Goal: Find specific page/section: Find specific page/section

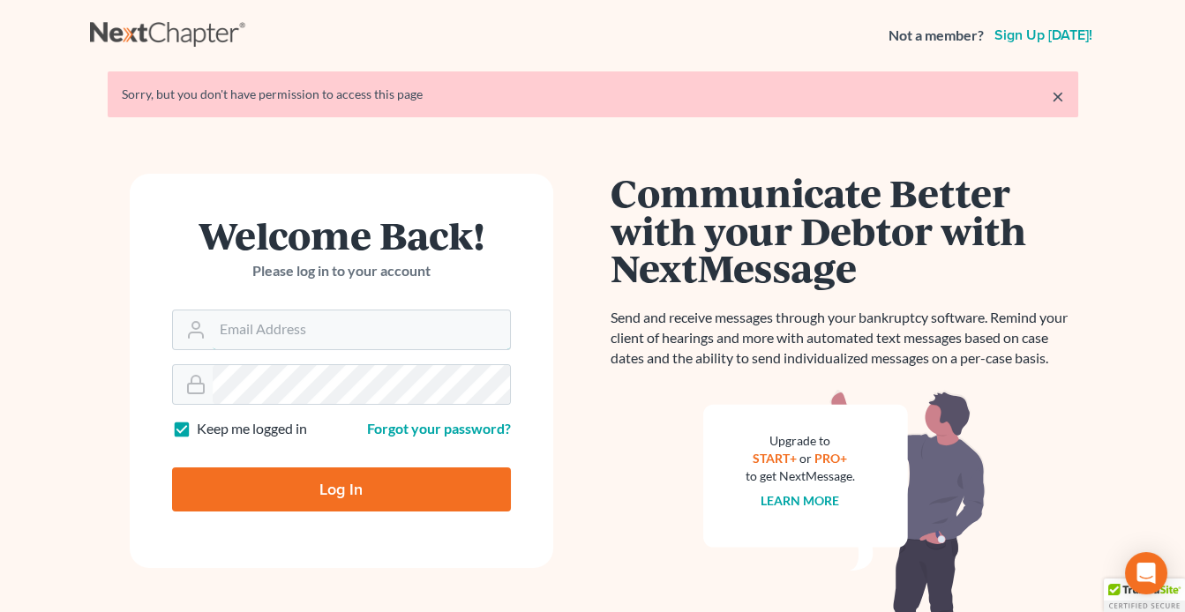
type input "[EMAIL_ADDRESS][DOMAIN_NAME]"
click at [381, 479] on input "Log In" at bounding box center [341, 490] width 339 height 44
type input "Thinking..."
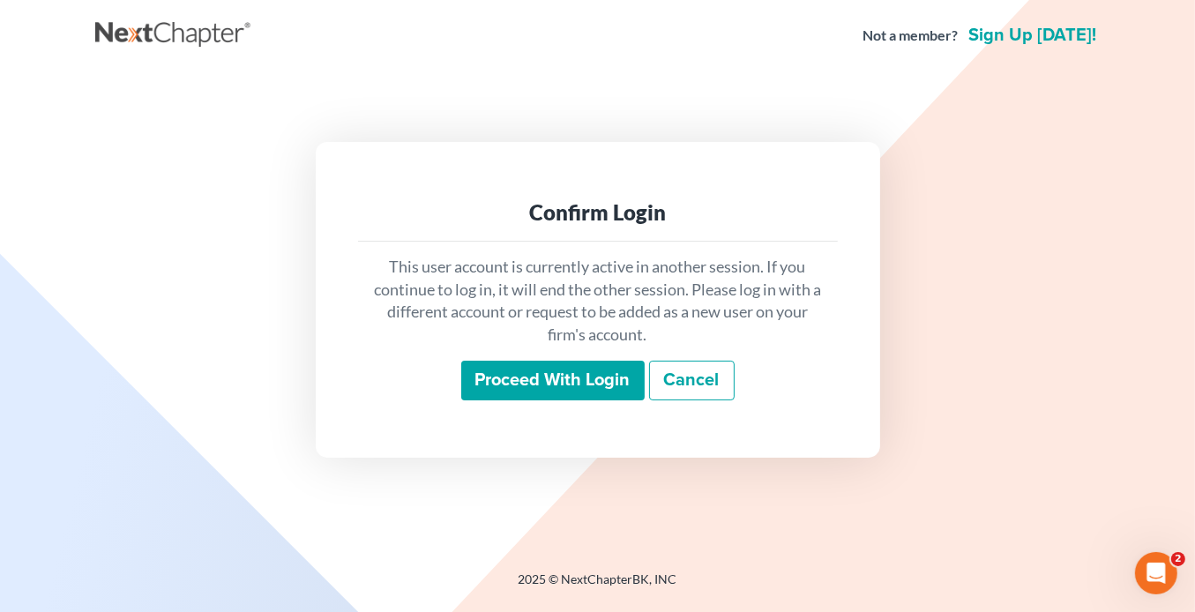
click at [587, 365] on input "Proceed with login" at bounding box center [552, 381] width 183 height 41
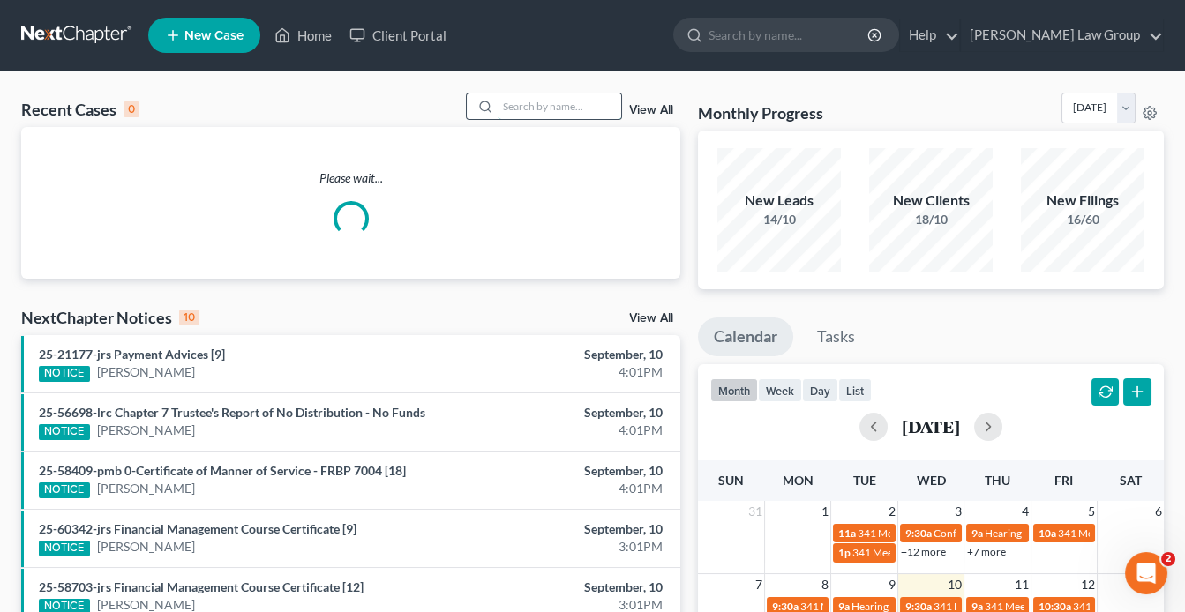
drag, startPoint x: 503, startPoint y: 101, endPoint x: 511, endPoint y: 105, distance: 9.1
click at [504, 102] on input "search" at bounding box center [560, 107] width 124 height 26
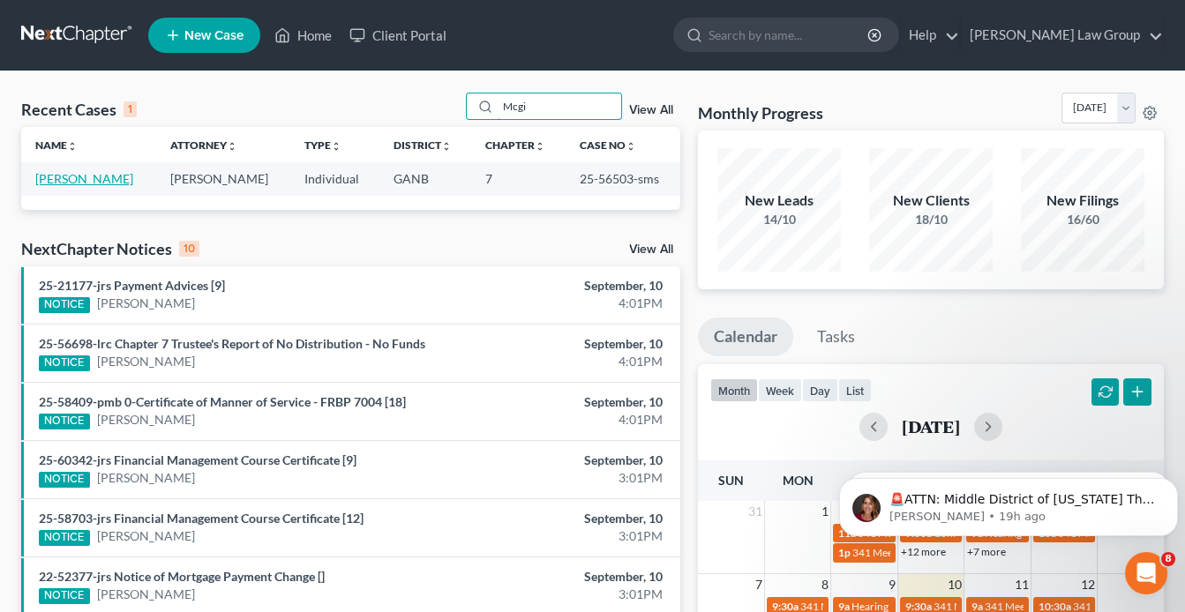
type input "Mcgi"
click at [103, 181] on link "McGill, Jessica" at bounding box center [84, 178] width 98 height 15
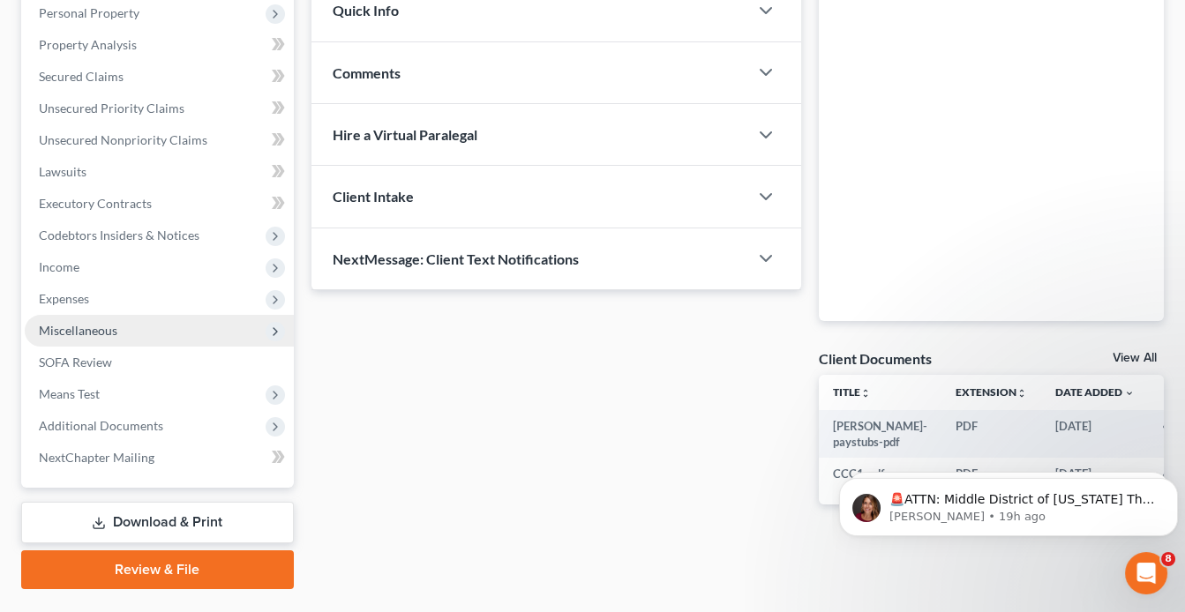
scroll to position [355, 0]
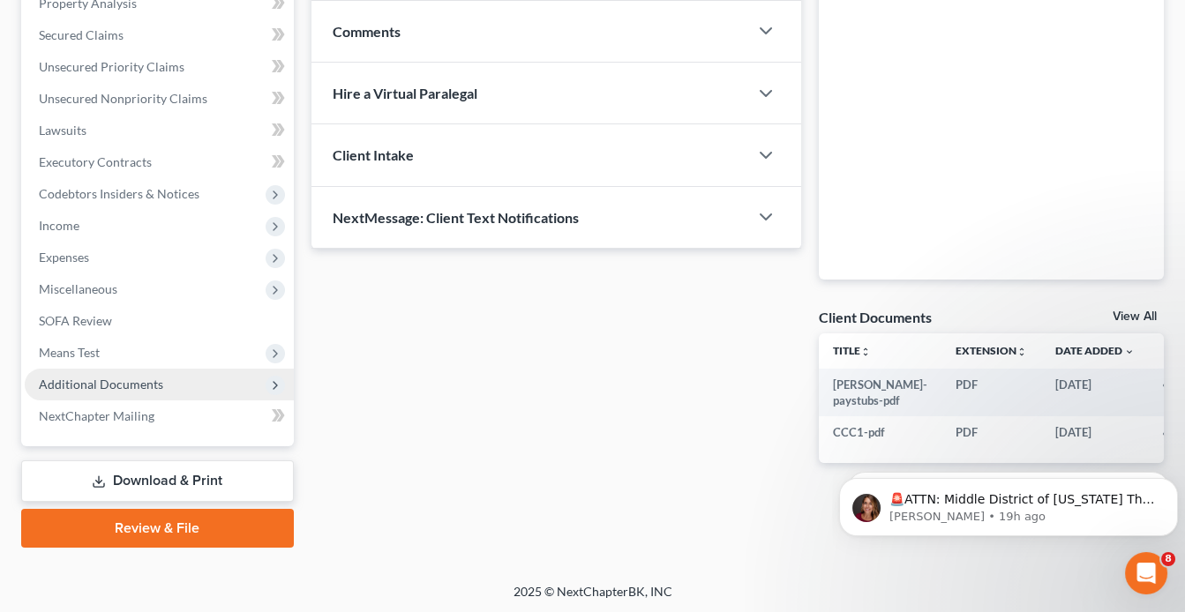
click at [160, 378] on span "Additional Documents" at bounding box center [159, 385] width 269 height 32
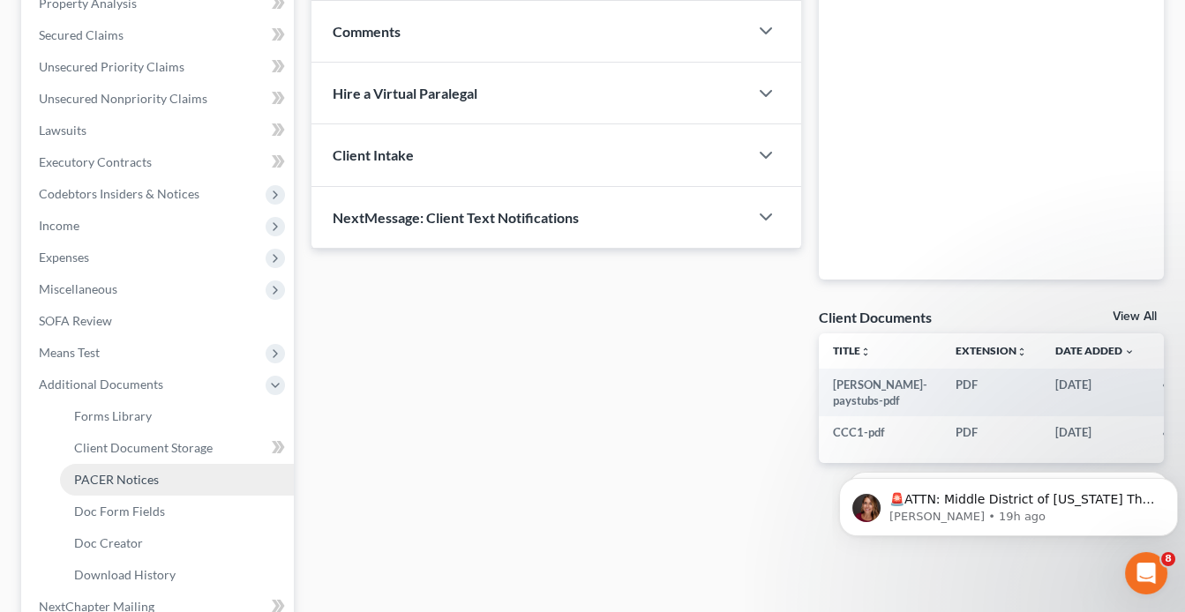
click at [173, 475] on link "PACER Notices" at bounding box center [177, 480] width 234 height 32
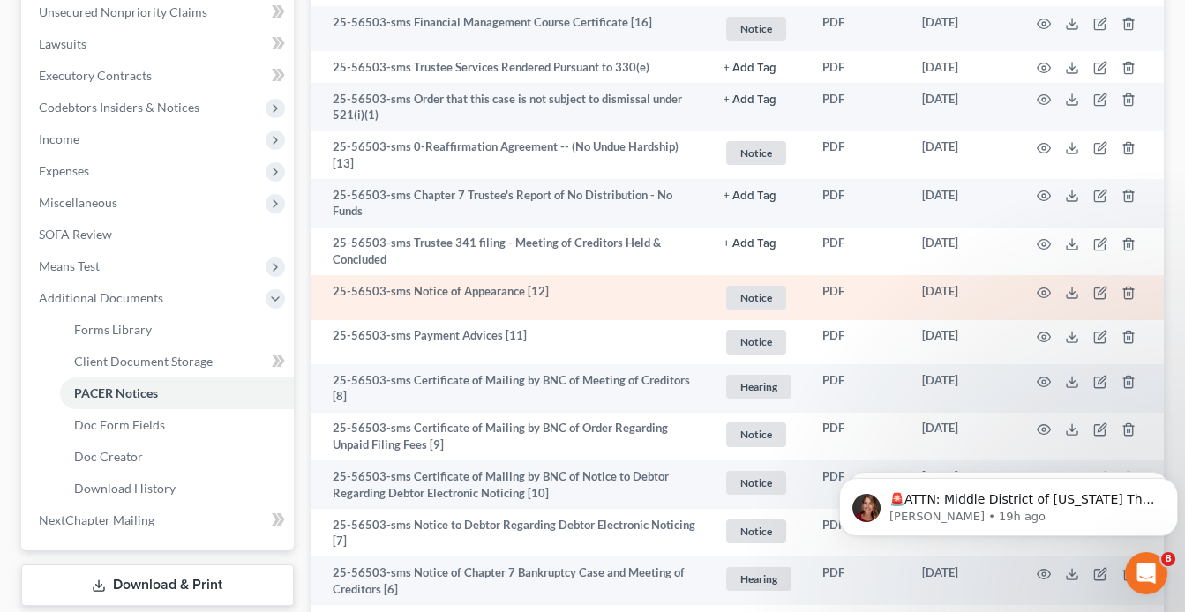
scroll to position [573, 0]
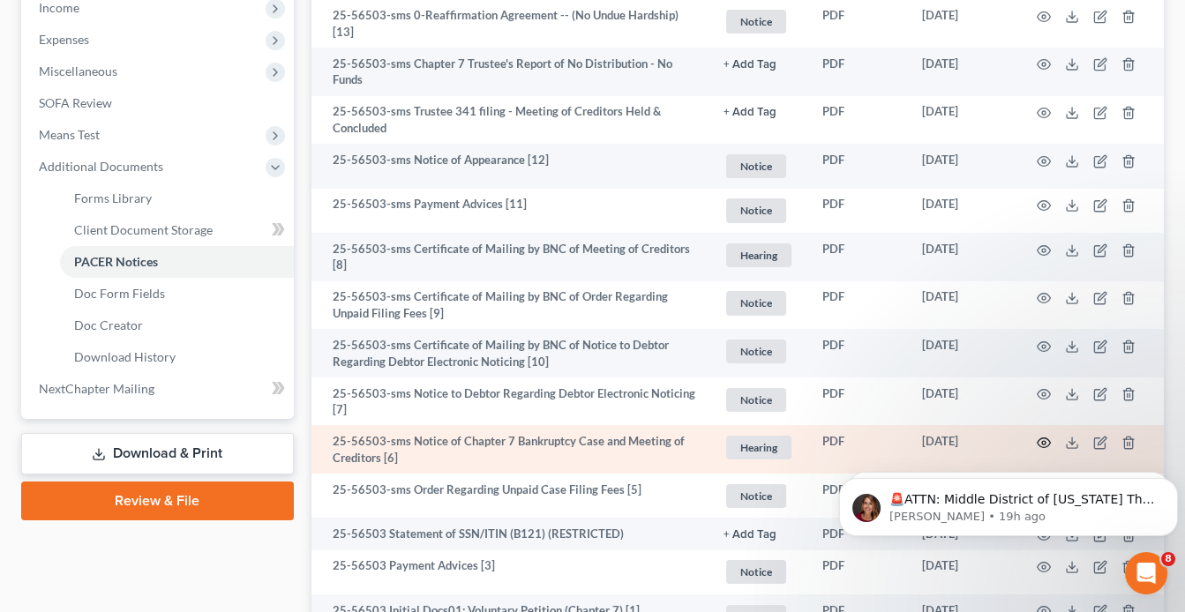
click at [1043, 441] on circle "button" at bounding box center [1044, 443] width 4 height 4
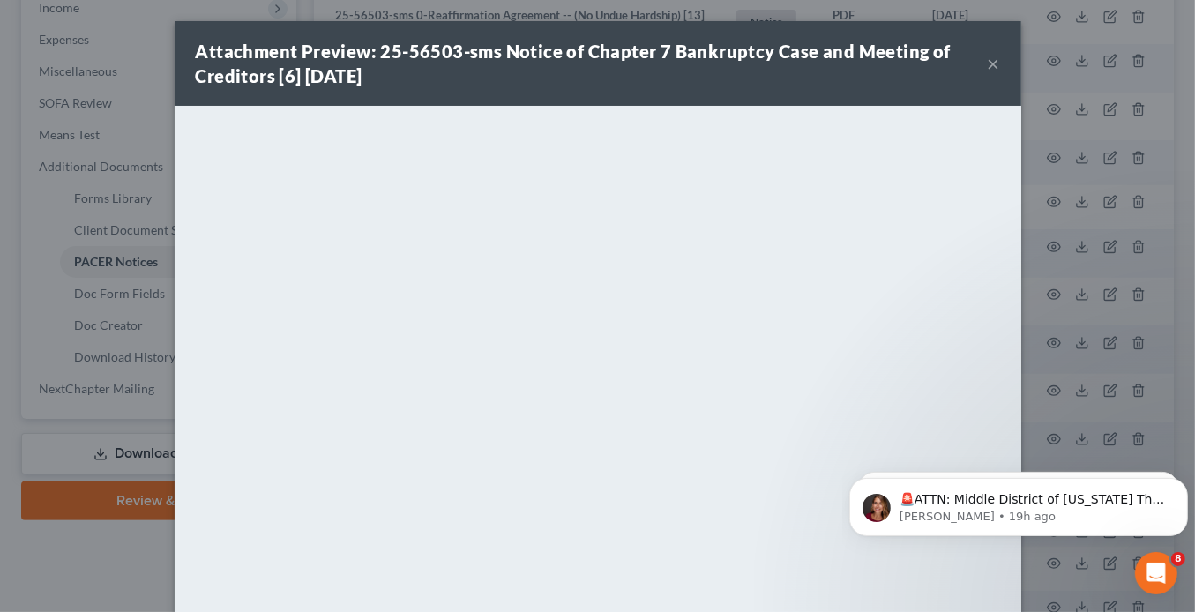
drag, startPoint x: 999, startPoint y: 442, endPoint x: 1851, endPoint y: 869, distance: 953.2
click at [999, 440] on html "🚨ATTN: Middle District of Florida The court has added a new Credit Counseling F…" at bounding box center [1018, 502] width 353 height 124
click at [988, 66] on button "×" at bounding box center [994, 63] width 12 height 21
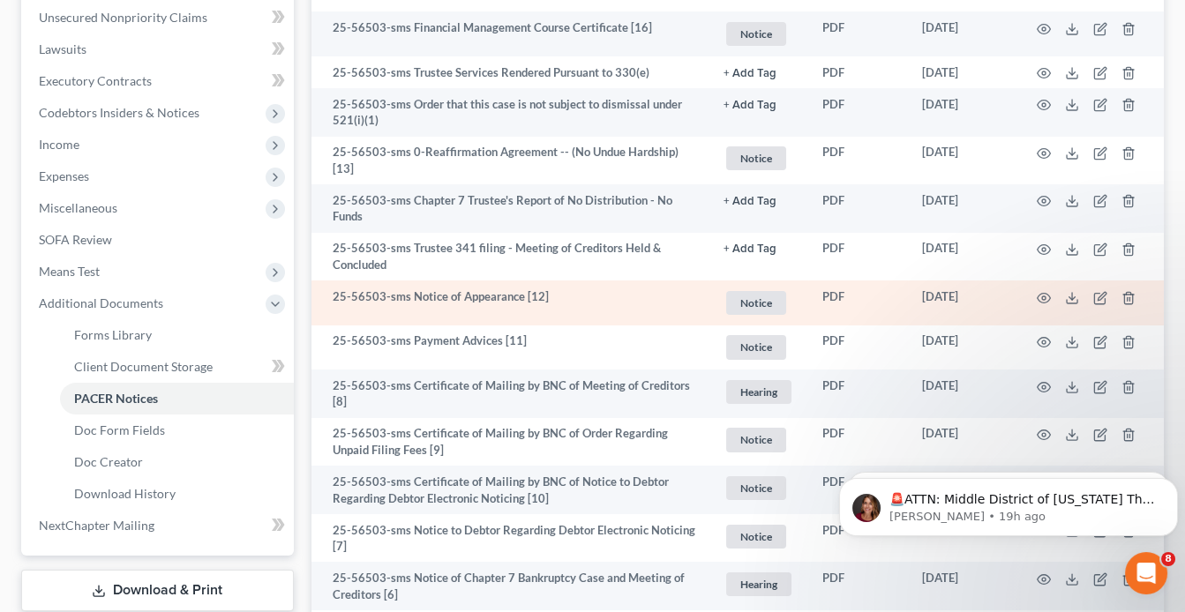
scroll to position [361, 0]
